Goal: Information Seeking & Learning: Learn about a topic

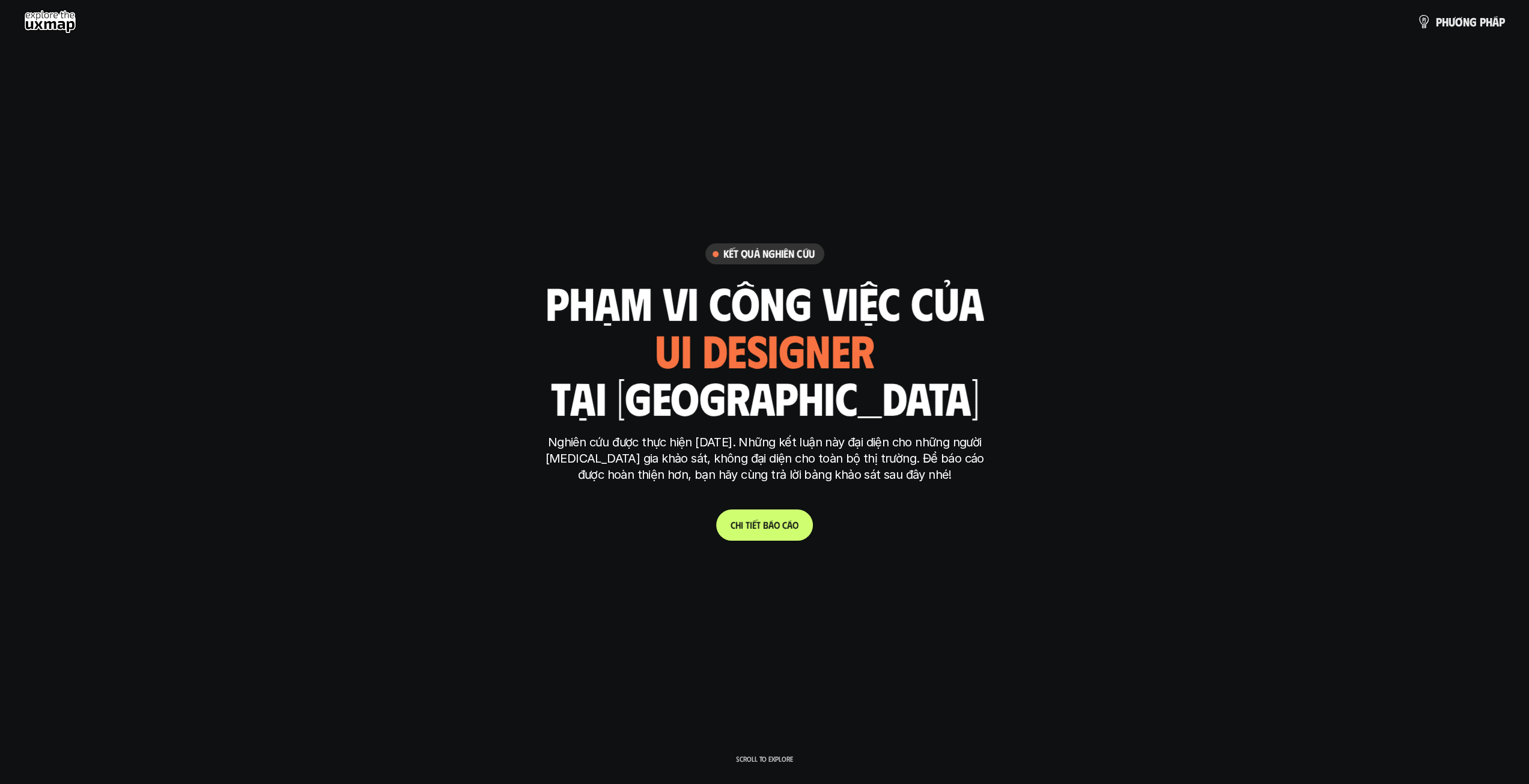
click at [794, 512] on link "C h i t i ế t b á o c á o" at bounding box center [764, 525] width 97 height 32
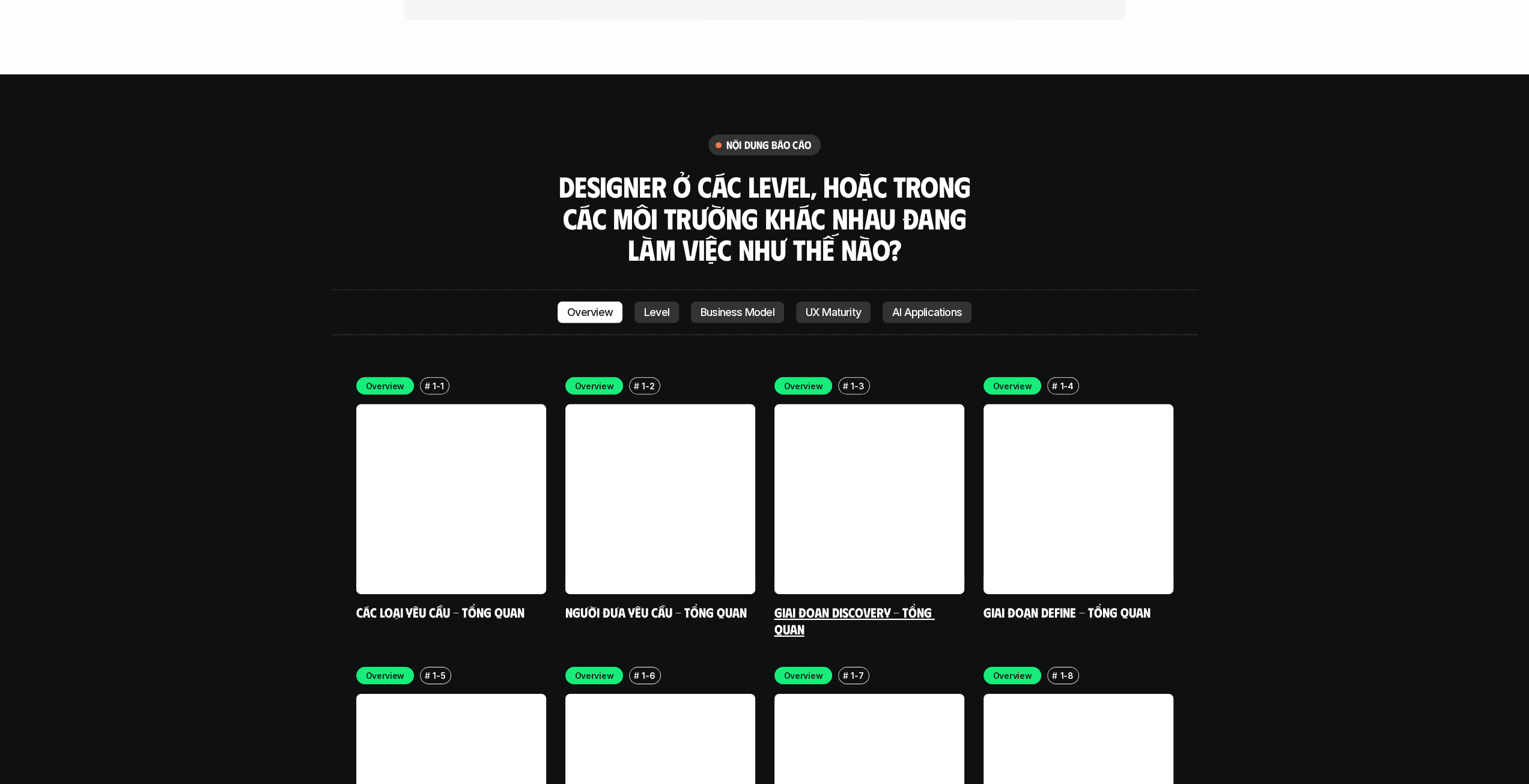
scroll to position [3500, 0]
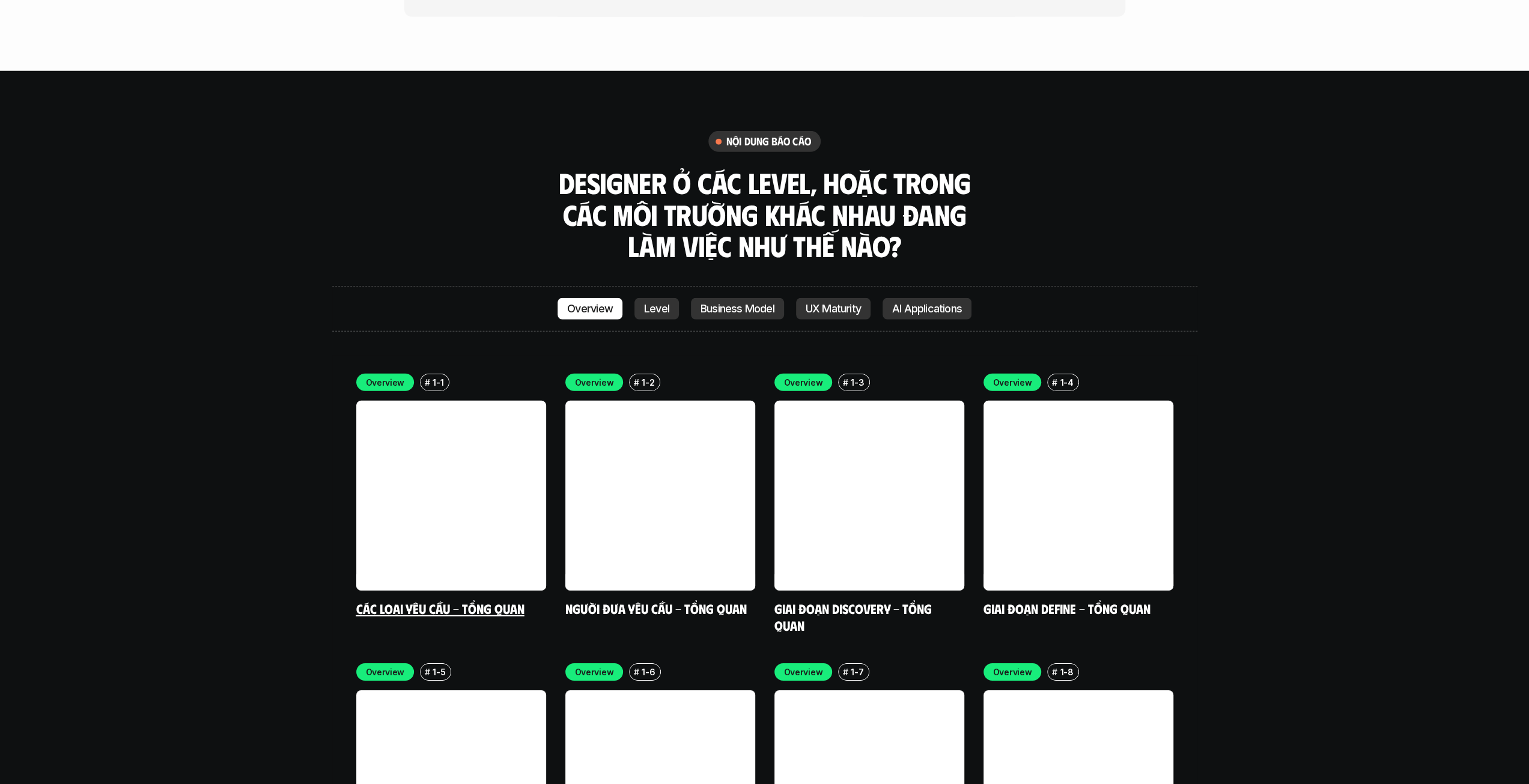
click at [410, 481] on link at bounding box center [451, 496] width 190 height 190
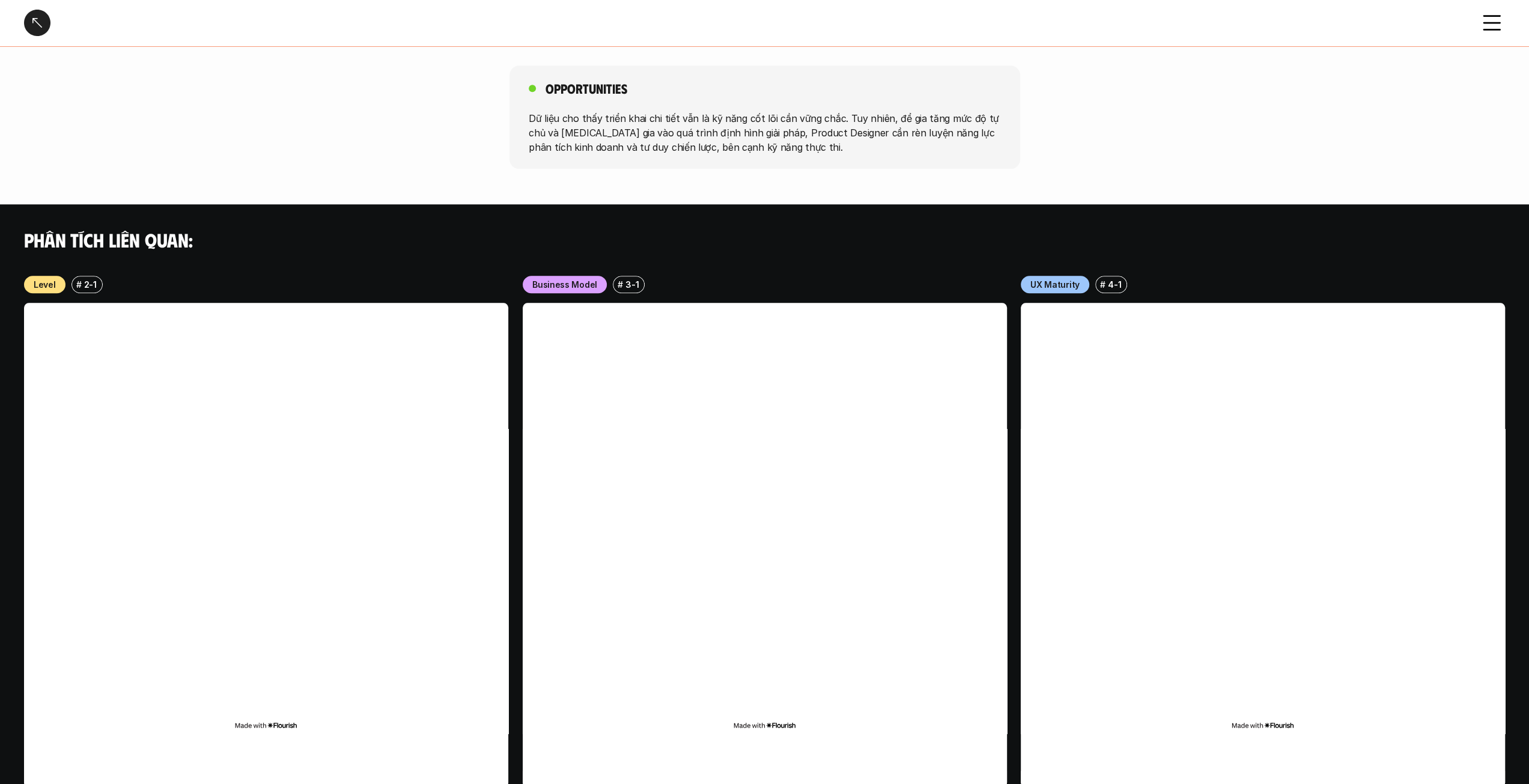
scroll to position [1095, 0]
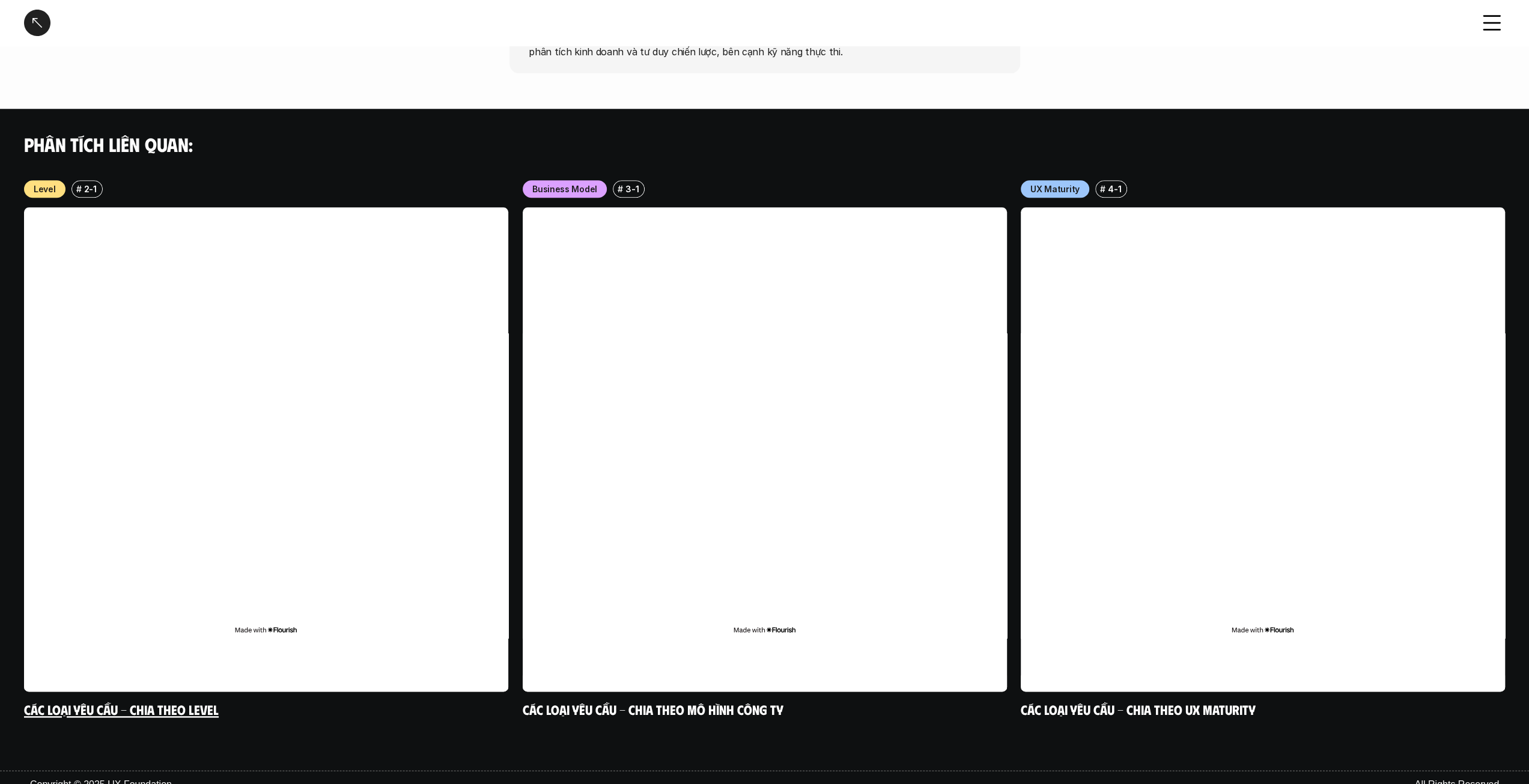
click at [76, 185] on h6 "#" at bounding box center [79, 189] width 5 height 9
click at [88, 183] on p "2-1" at bounding box center [91, 189] width 12 height 12
click at [630, 183] on p "3-1" at bounding box center [631, 189] width 13 height 12
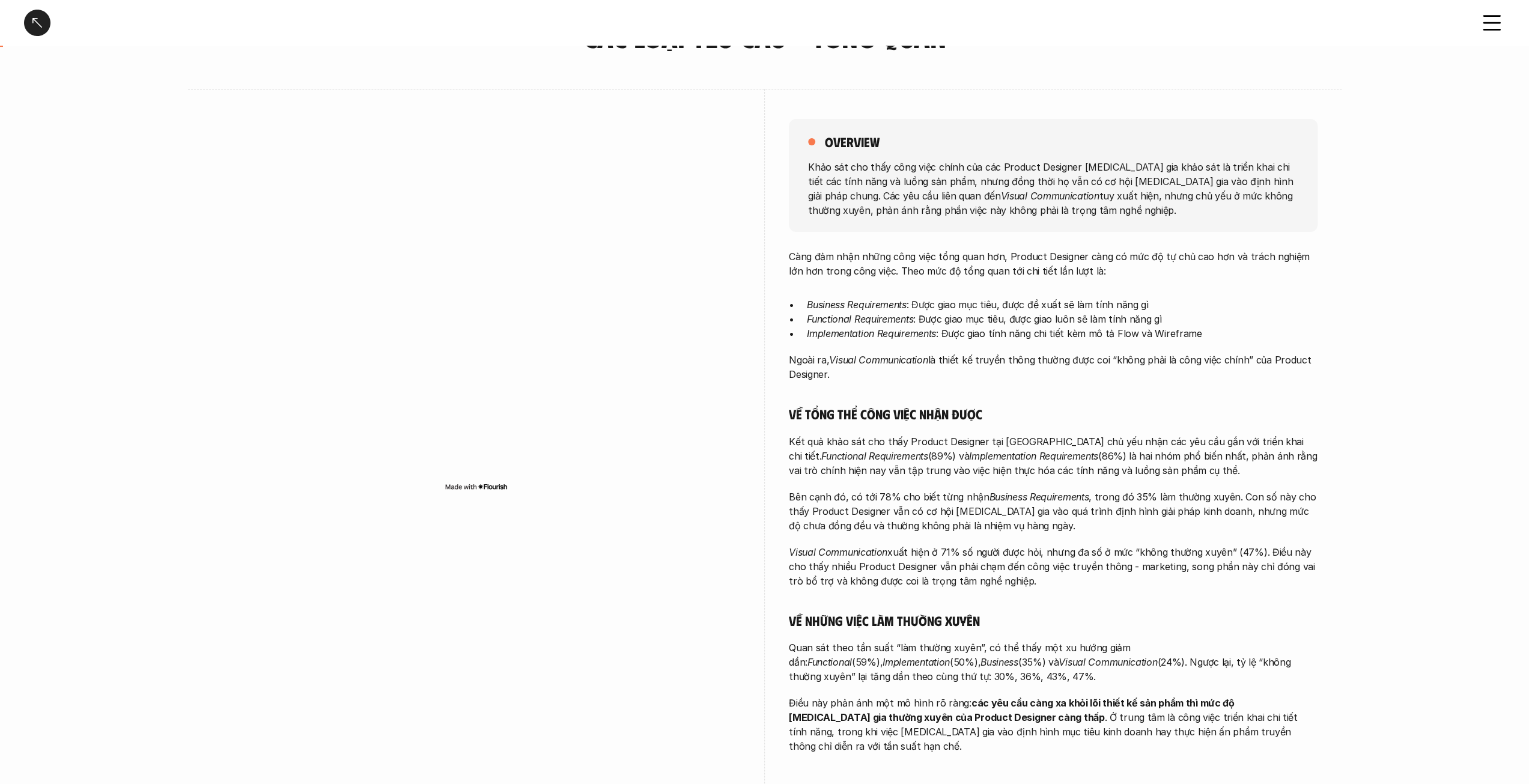
scroll to position [0, 0]
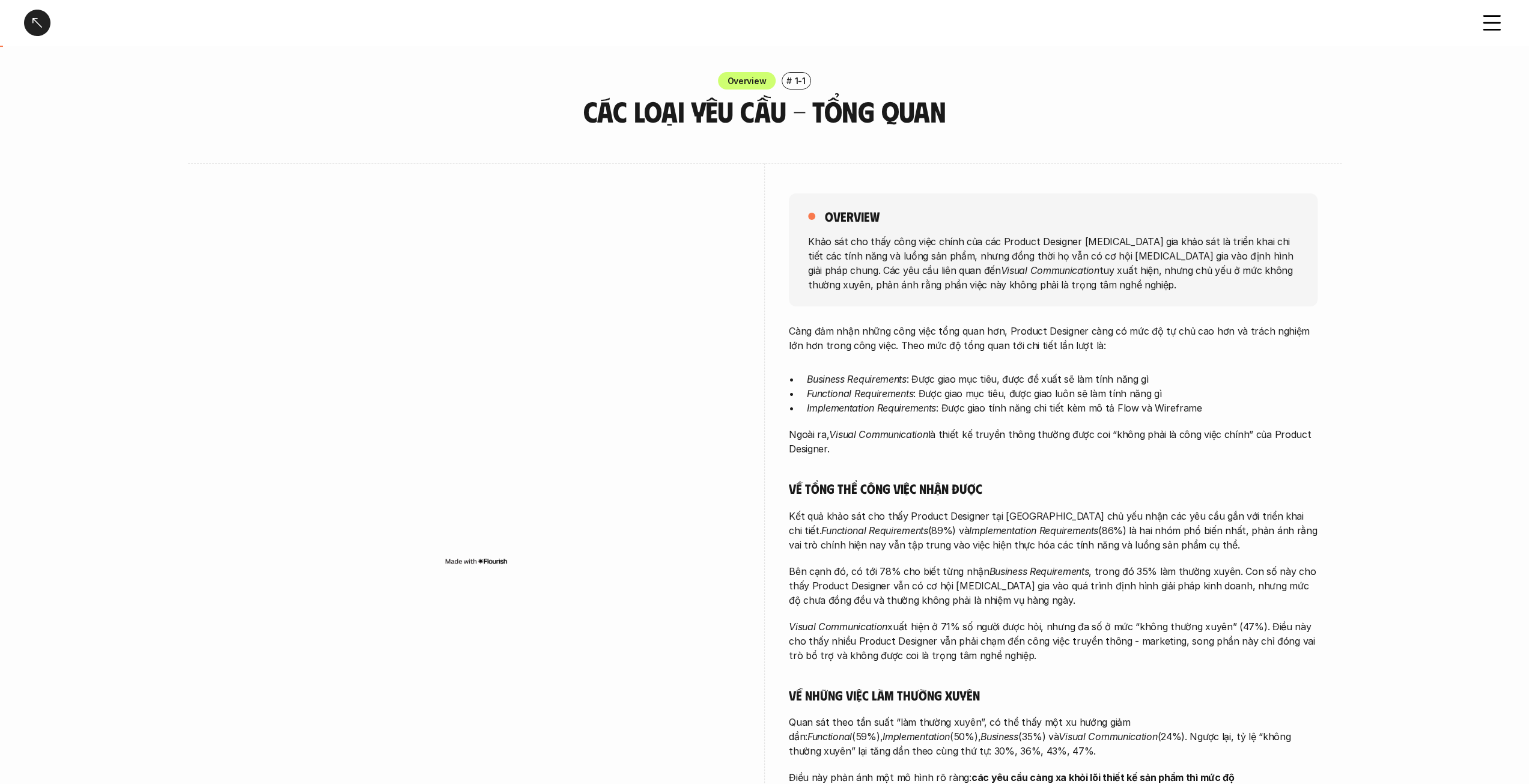
click at [793, 83] on div "# 1-1" at bounding box center [796, 81] width 29 height 18
click at [36, 29] on div at bounding box center [37, 23] width 26 height 26
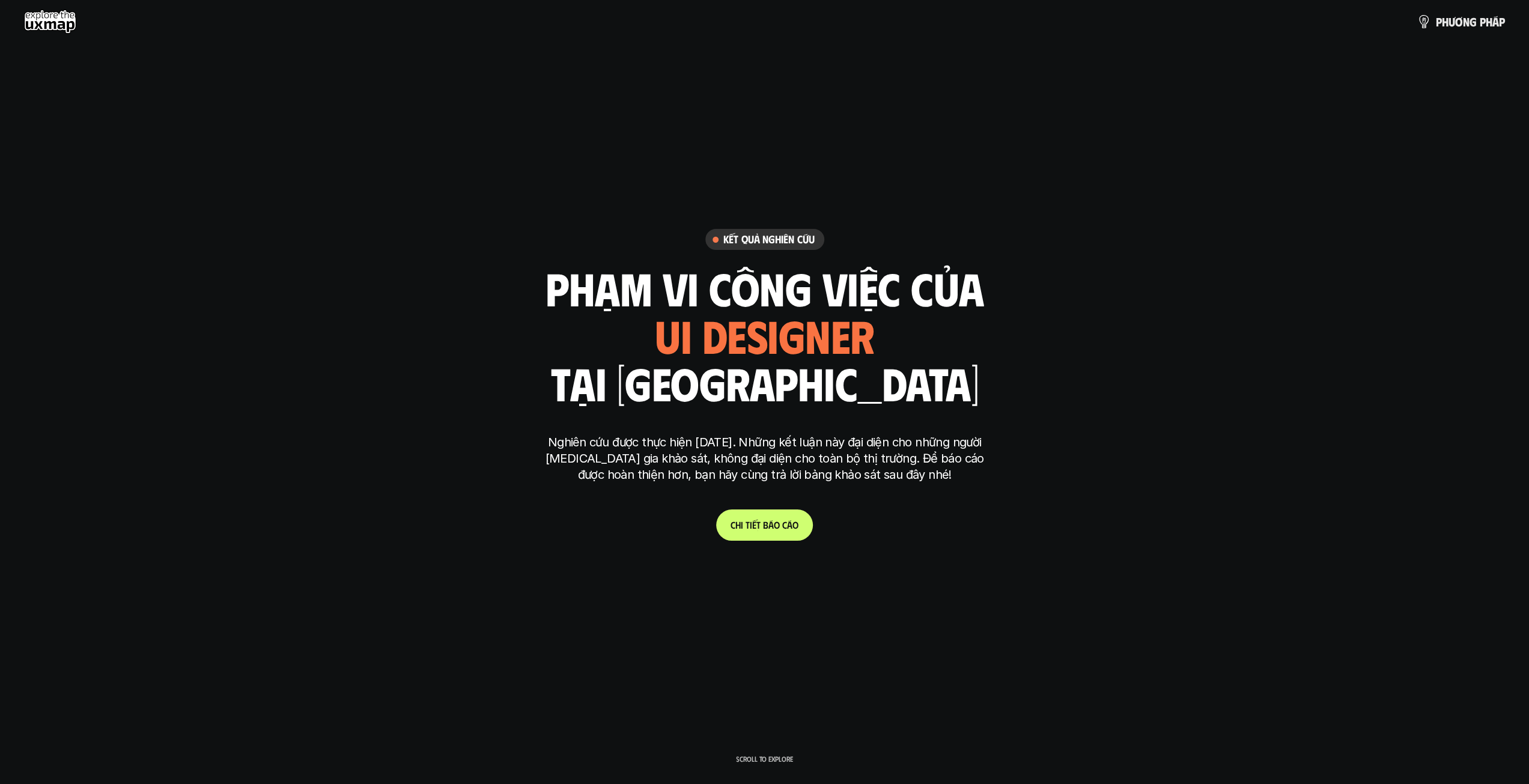
scroll to position [3736, 0]
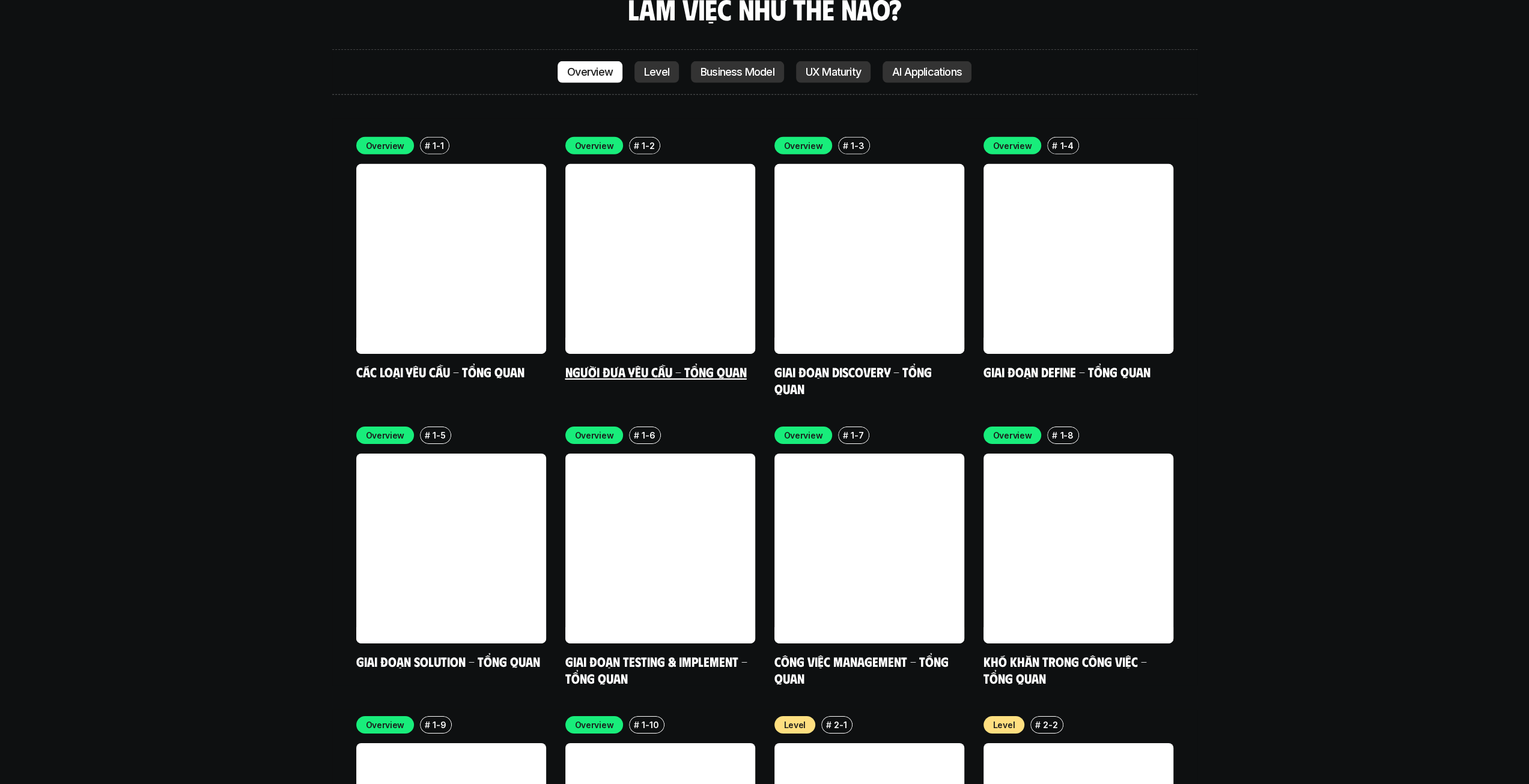
click at [626, 264] on link at bounding box center [660, 259] width 190 height 190
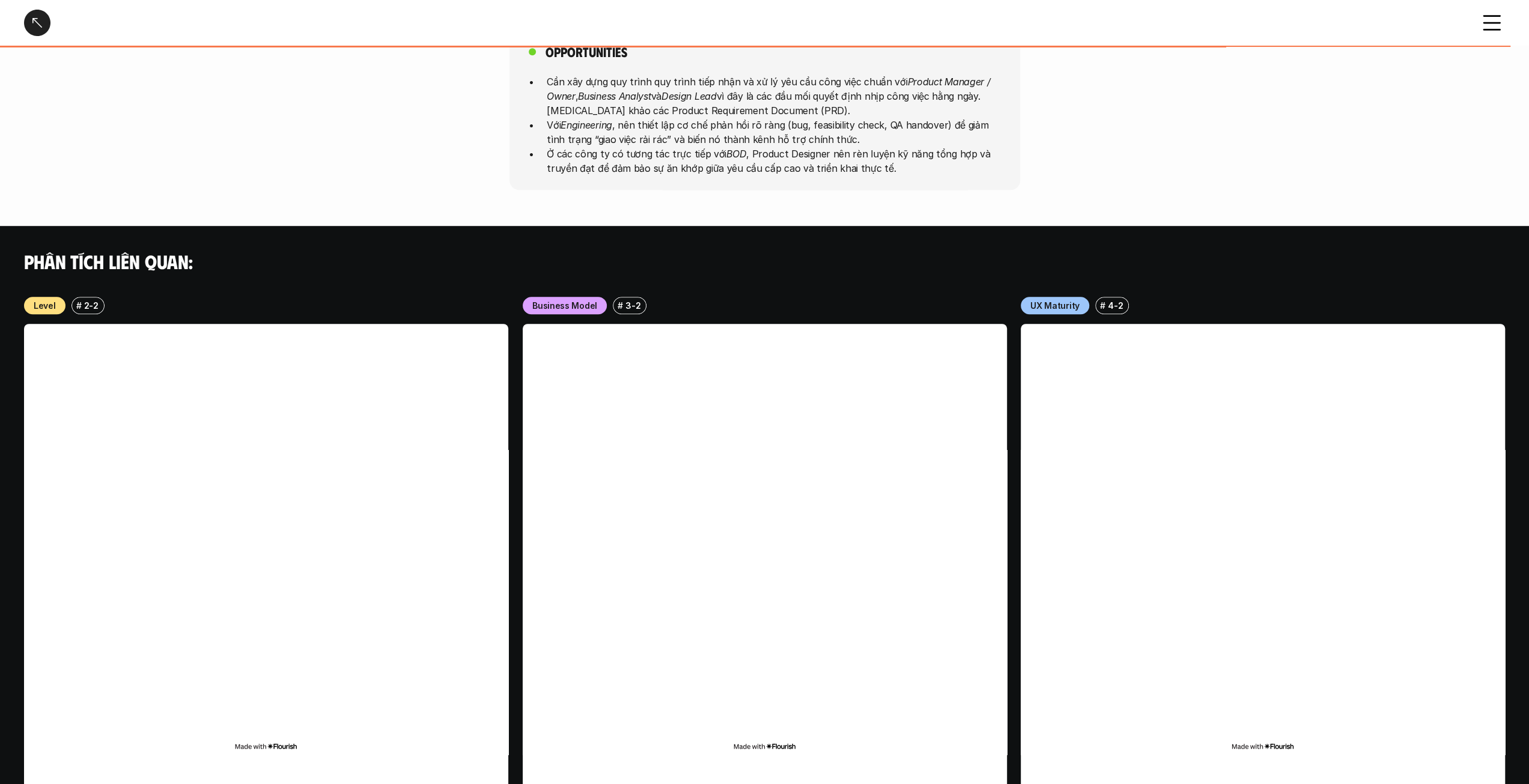
scroll to position [838, 0]
